Goal: Information Seeking & Learning: Find specific fact

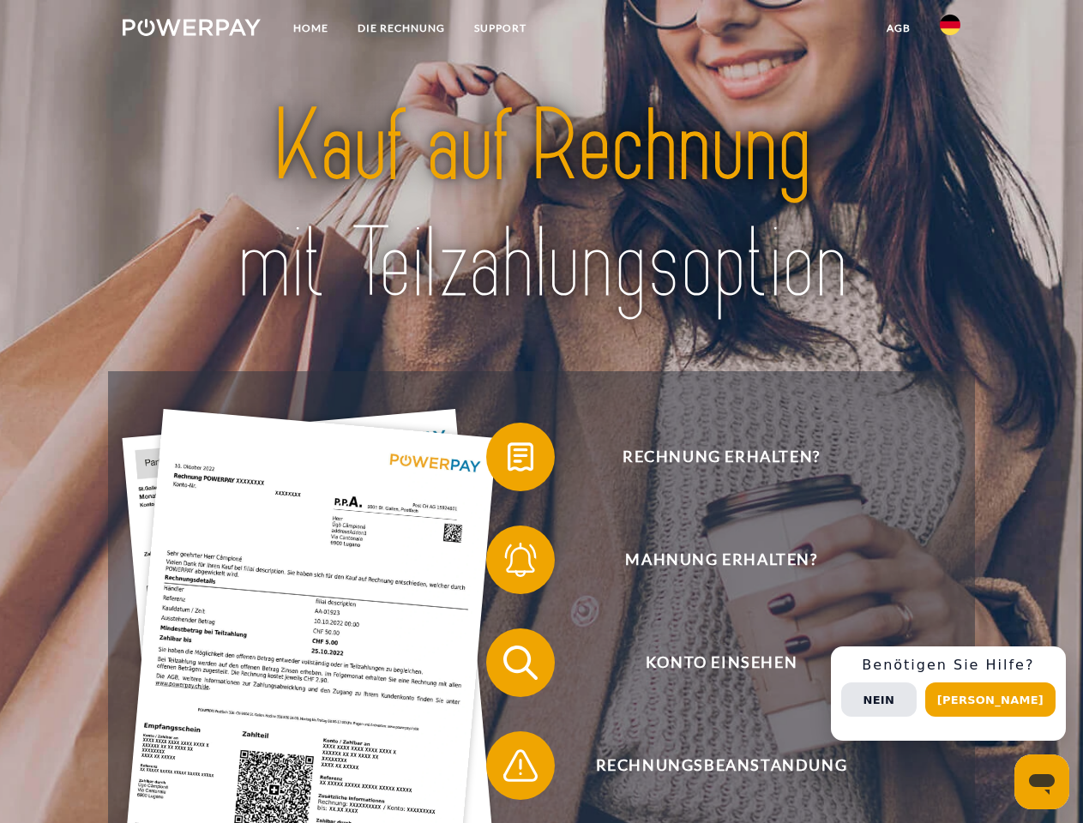
click at [191, 30] on img at bounding box center [192, 27] width 138 height 17
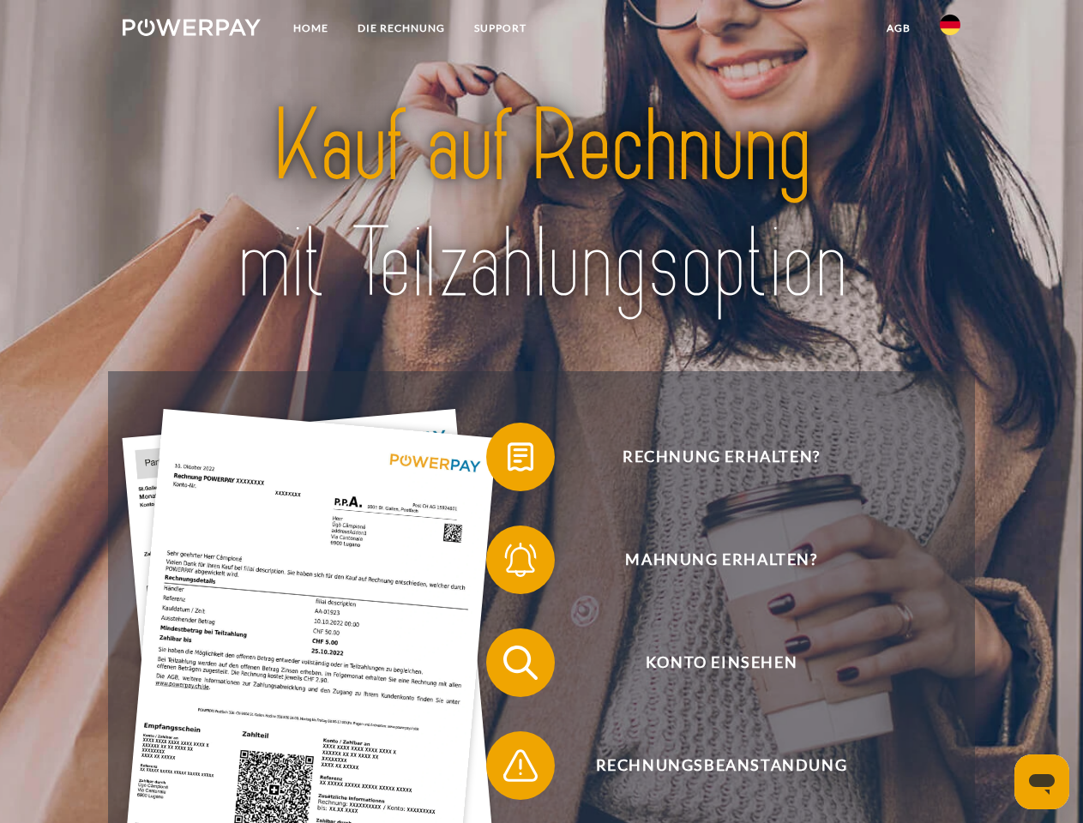
click at [950, 30] on img at bounding box center [950, 25] width 21 height 21
click at [898, 28] on link "agb" at bounding box center [898, 28] width 53 height 31
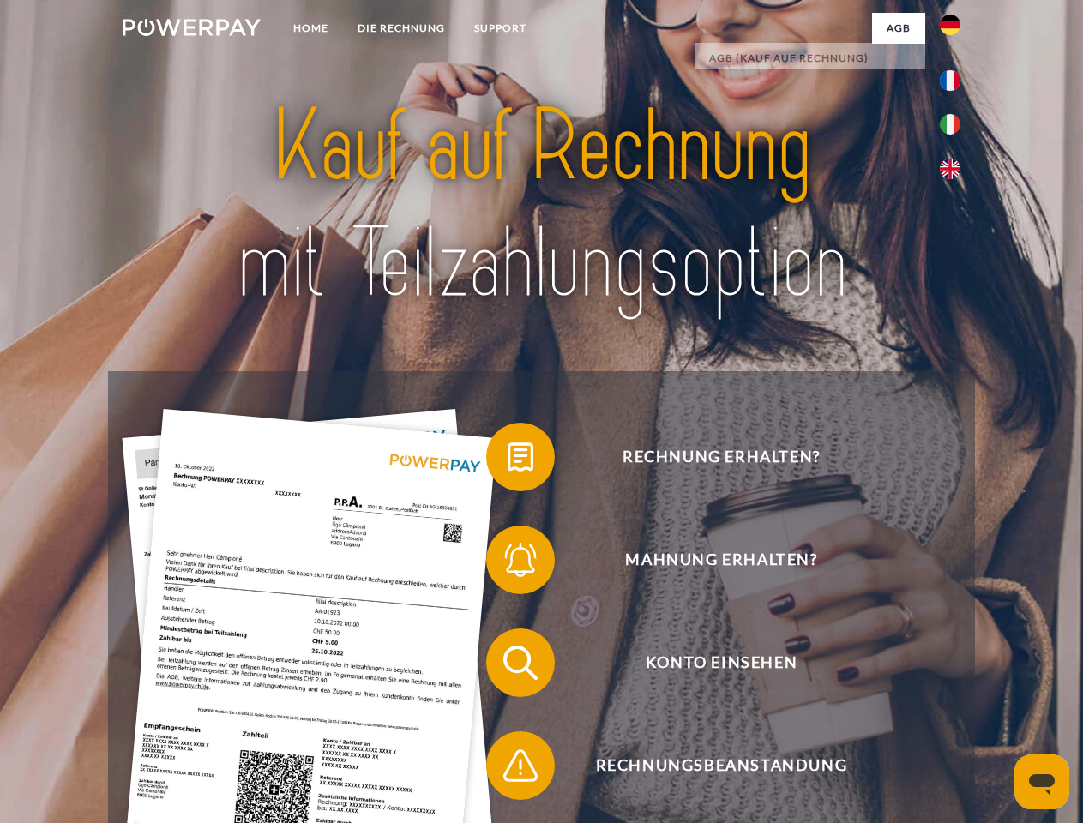
click at [508, 460] on span at bounding box center [495, 457] width 86 height 86
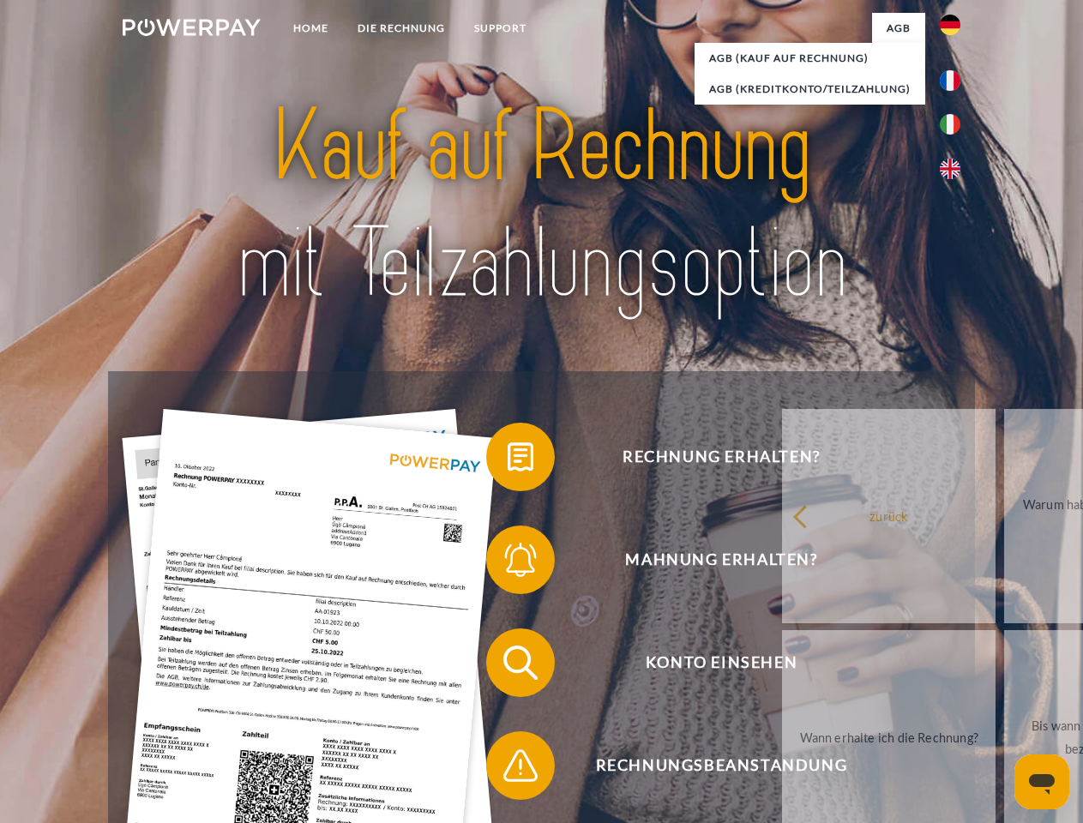
click at [508, 563] on div "Rechnung erhalten? Mahnung erhalten? Konto einsehen" at bounding box center [541, 714] width 866 height 686
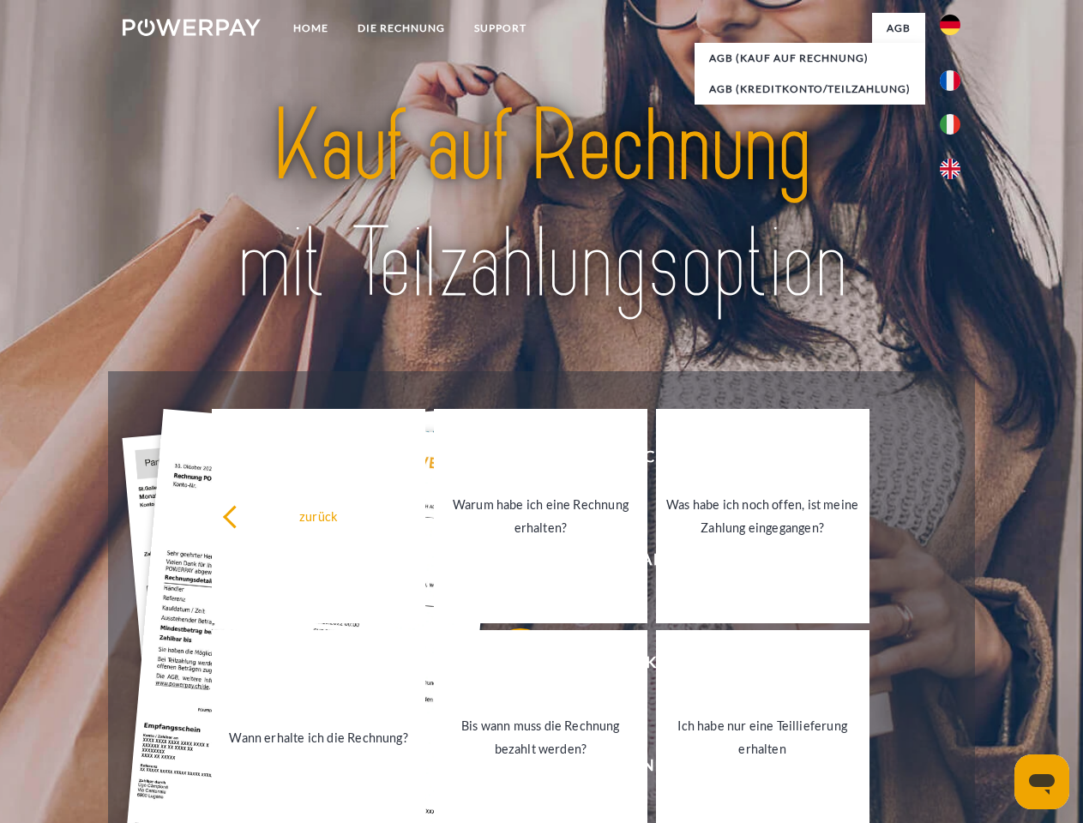
click at [508, 666] on link "Bis wann muss die Rechnung bezahlt werden?" at bounding box center [540, 737] width 213 height 214
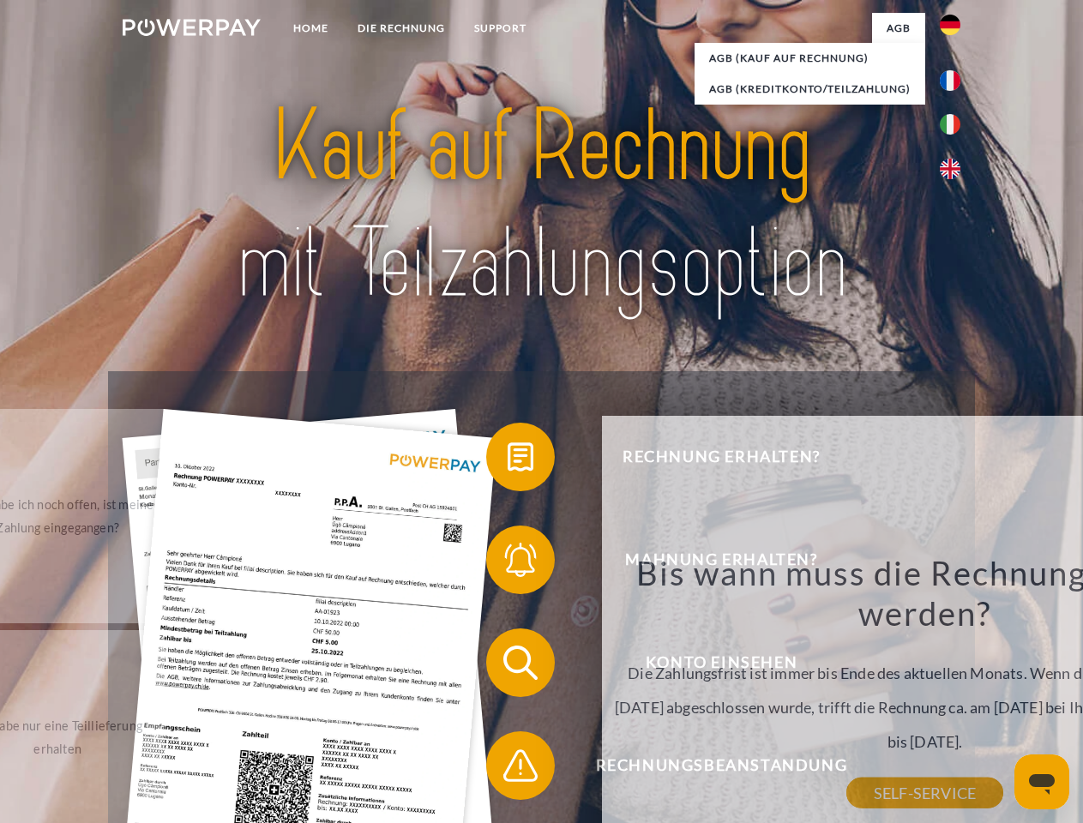
click at [612, 769] on div "Bis wann muss die Rechnung bezahlt werden? Die Zahlungsfrist ist immer bis Ende…" at bounding box center [925, 672] width 626 height 241
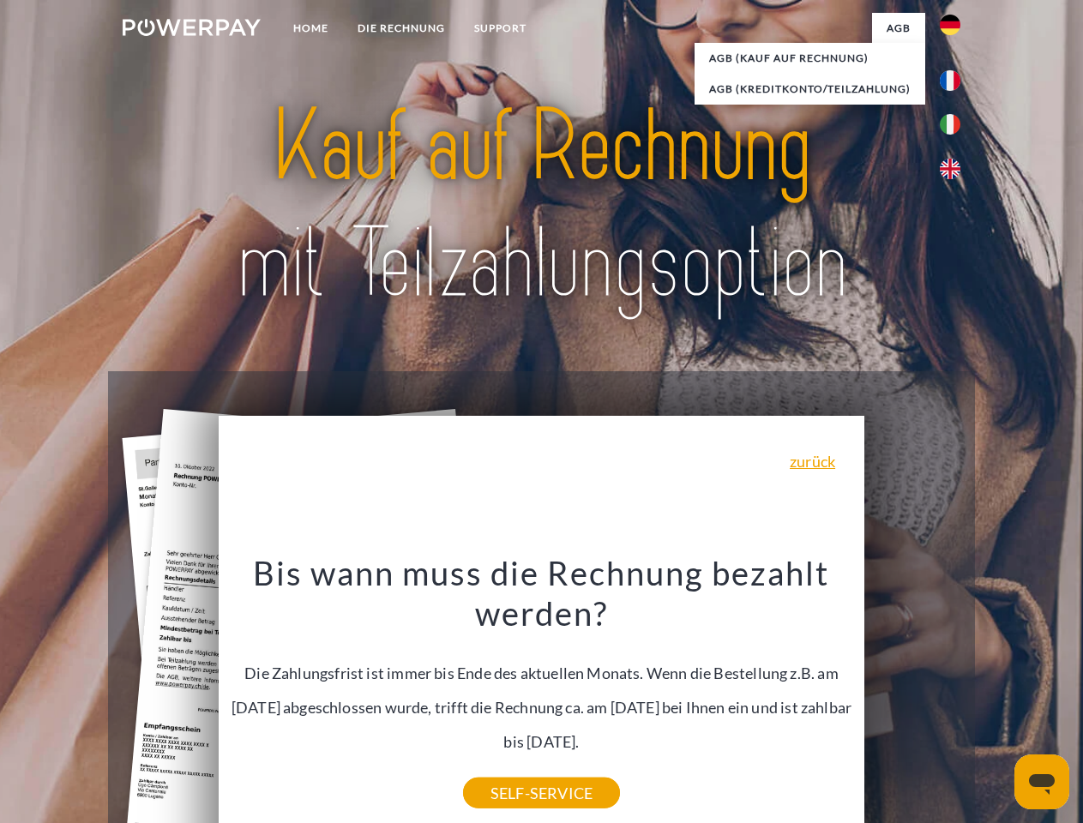
click at [954, 694] on div "Rechnung erhalten? Mahnung erhalten? Konto einsehen" at bounding box center [541, 714] width 866 height 686
click at [912, 697] on span "Konto einsehen" at bounding box center [721, 662] width 420 height 69
click at [996, 700] on header "Home DIE RECHNUNG SUPPORT" at bounding box center [541, 592] width 1083 height 1184
